Goal: Task Accomplishment & Management: Complete application form

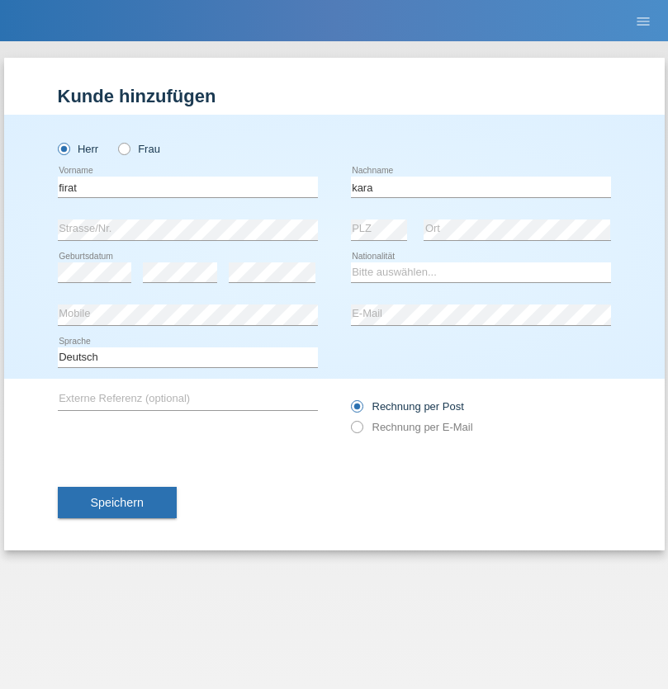
type input "kara"
select select "CH"
radio input "true"
click at [187, 186] on input "text" at bounding box center [188, 187] width 260 height 21
type input "Sabrina"
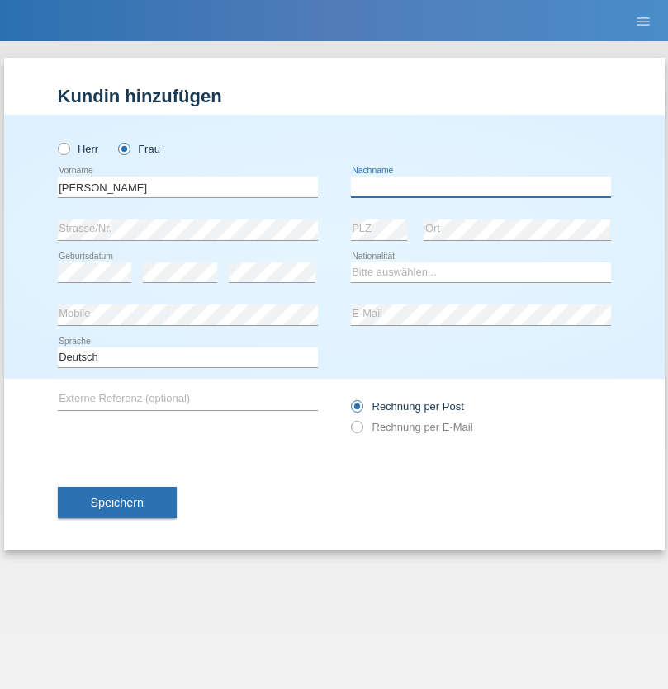
click at [480, 186] on input "text" at bounding box center [481, 187] width 260 height 21
type input "Santos"
select select "PT"
select select "C"
select select "05"
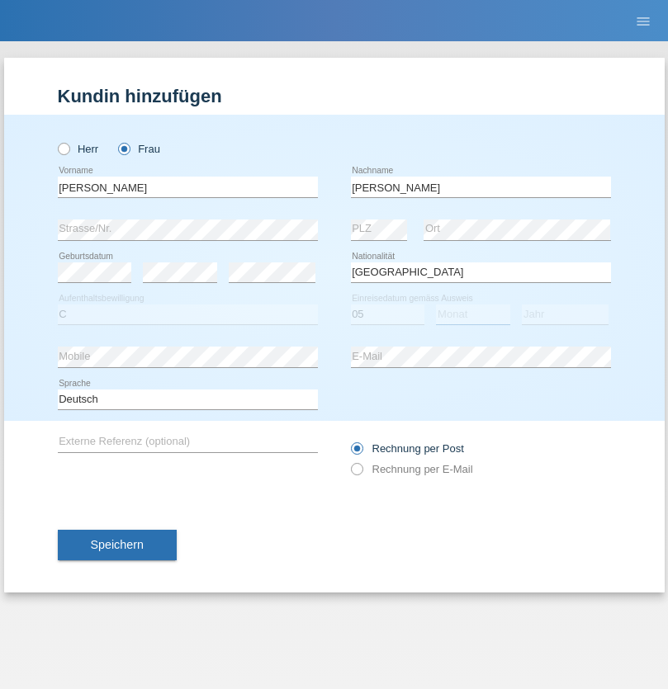
select select "12"
select select "2000"
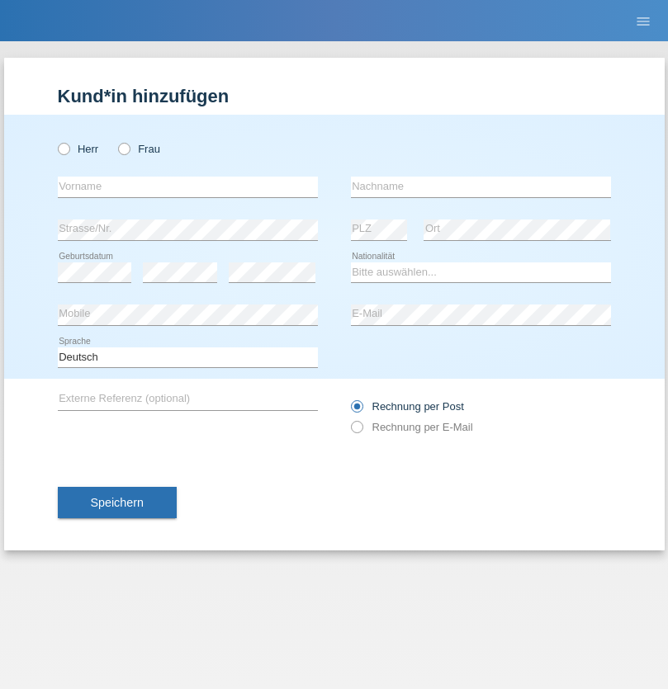
radio input "true"
click at [187, 186] on input "text" at bounding box center [188, 187] width 260 height 21
type input "Anett"
click at [480, 186] on input "text" at bounding box center [481, 187] width 260 height 21
type input "Tanner"
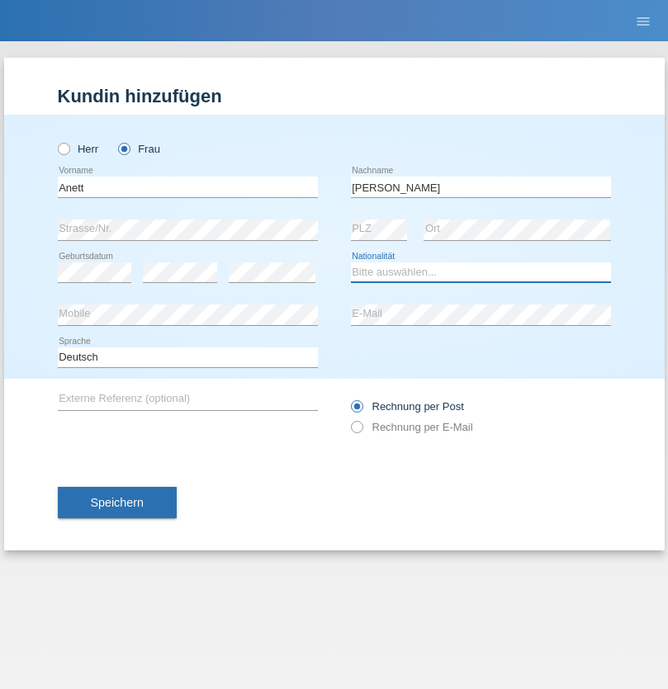
select select "HU"
select select "C"
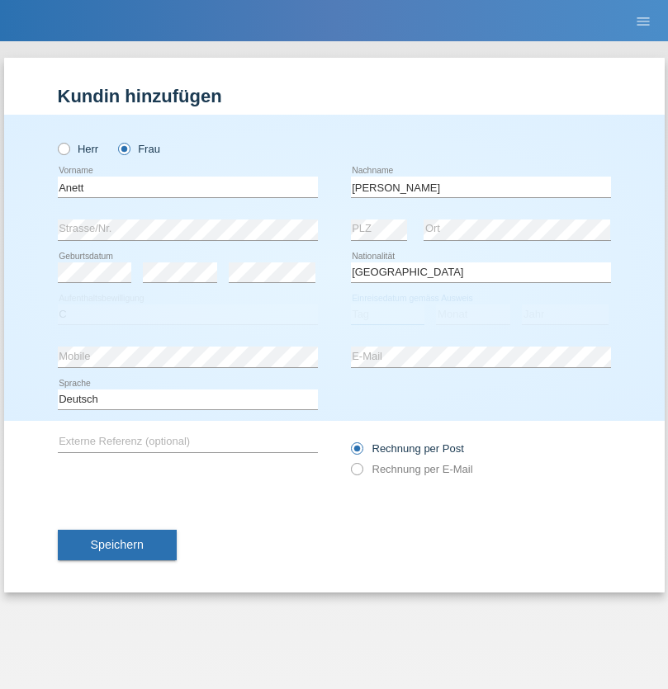
select select "04"
select select "09"
select select "2021"
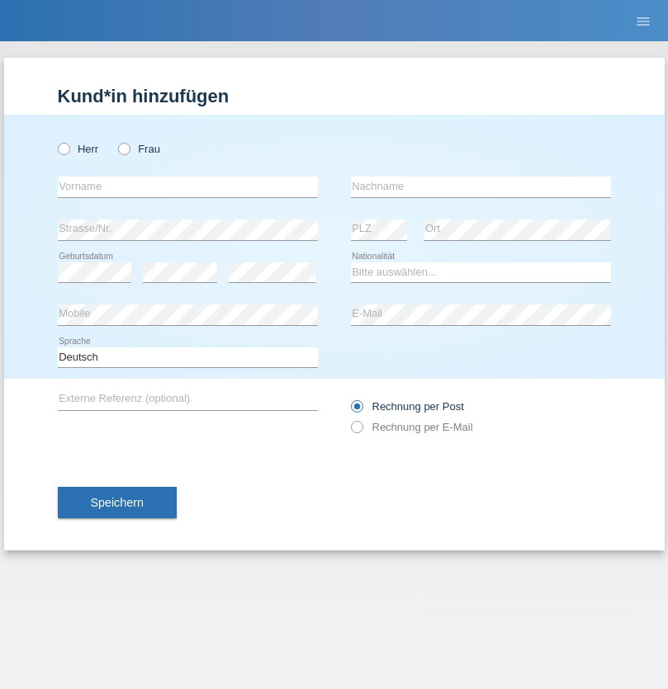
radio input "true"
click at [187, 186] on input "text" at bounding box center [188, 187] width 260 height 21
type input "Tanja"
click at [480, 186] on input "text" at bounding box center [481, 187] width 260 height 21
type input "Hirsiger"
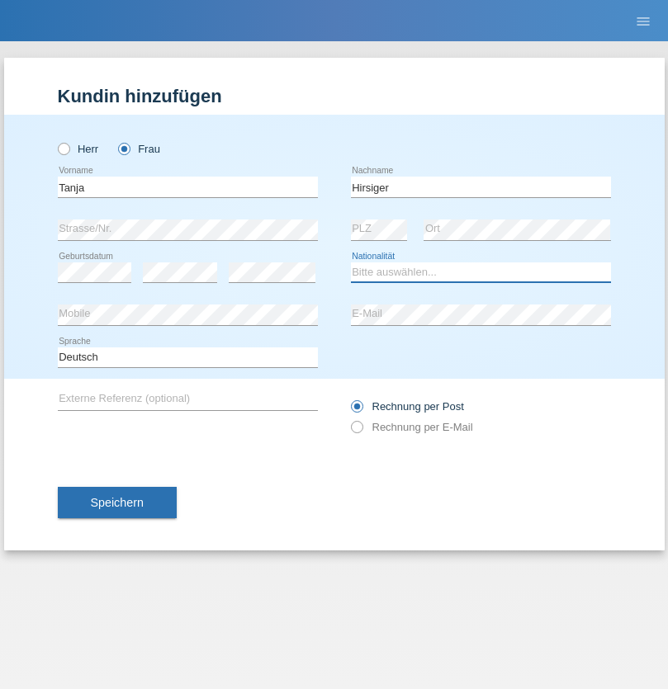
select select "CH"
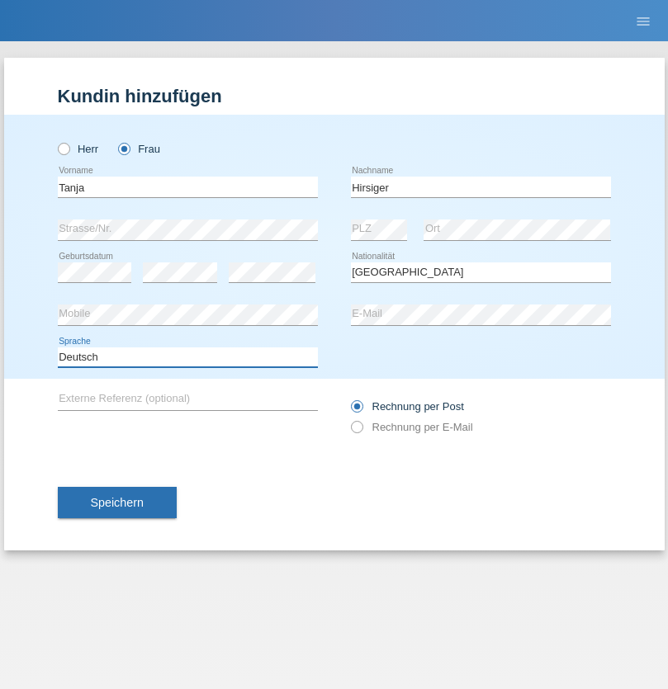
select select "en"
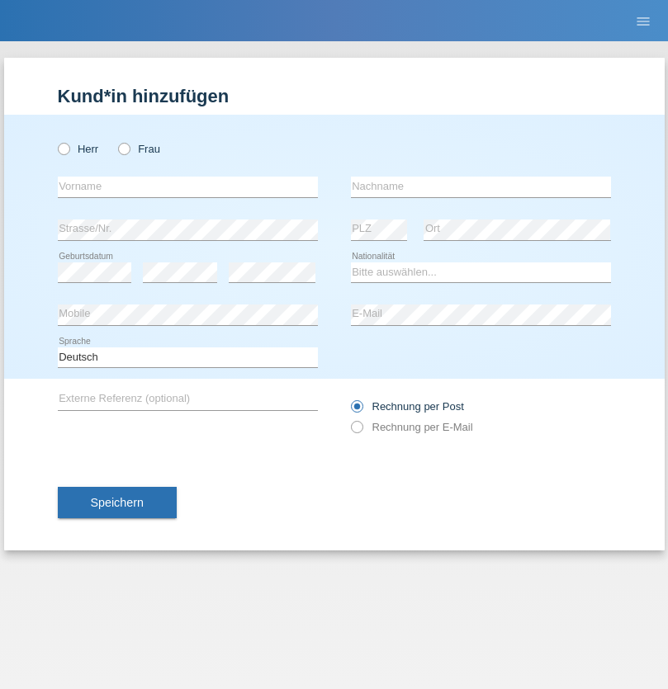
radio input "true"
click at [187, 186] on input "text" at bounding box center [188, 187] width 260 height 21
type input "Ketty"
click at [480, 186] on input "text" at bounding box center [481, 187] width 260 height 21
type input "Kalupnath"
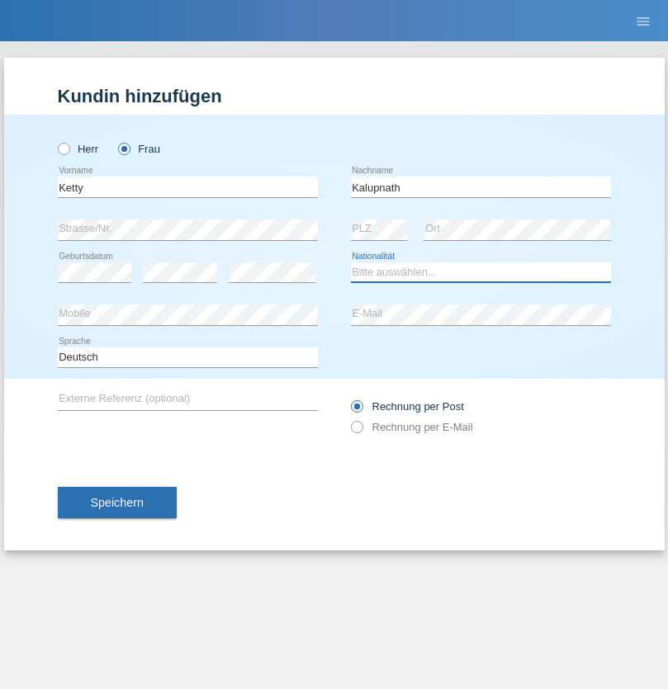
select select "CH"
